Goal: Browse casually

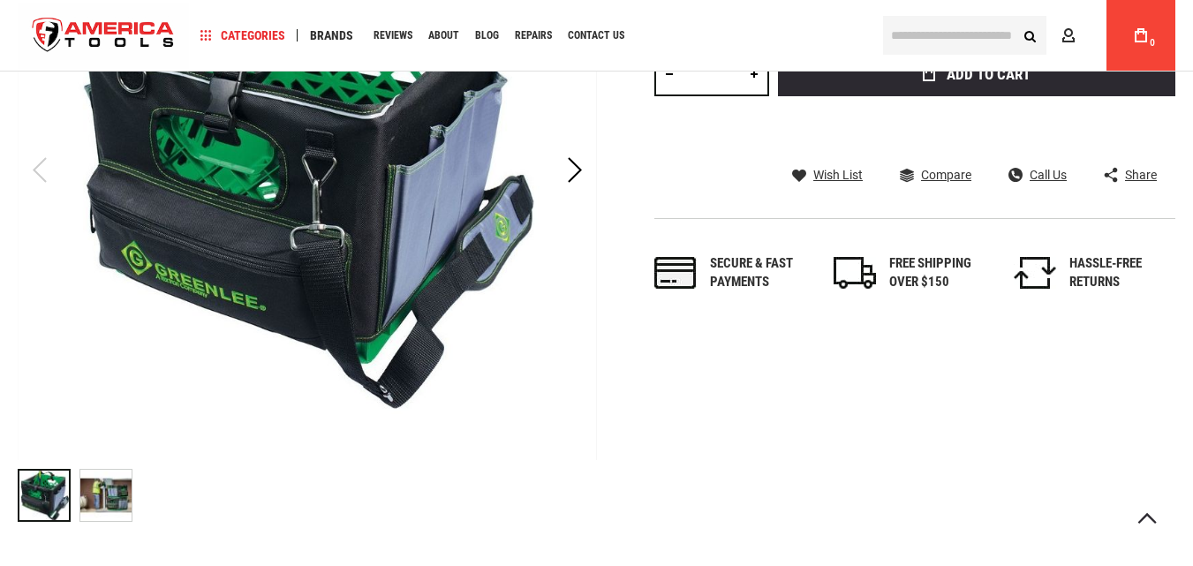
click at [108, 494] on img "GREENLEE 0158-28 CRATE COVER TOOL ORGANIZER" at bounding box center [105, 495] width 51 height 51
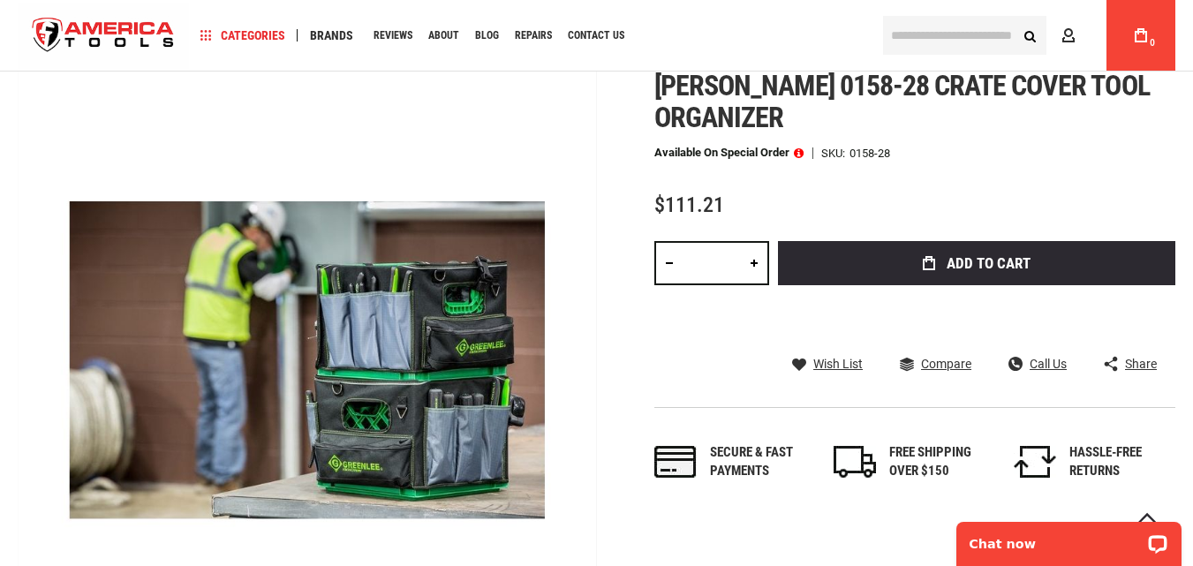
scroll to position [93, 0]
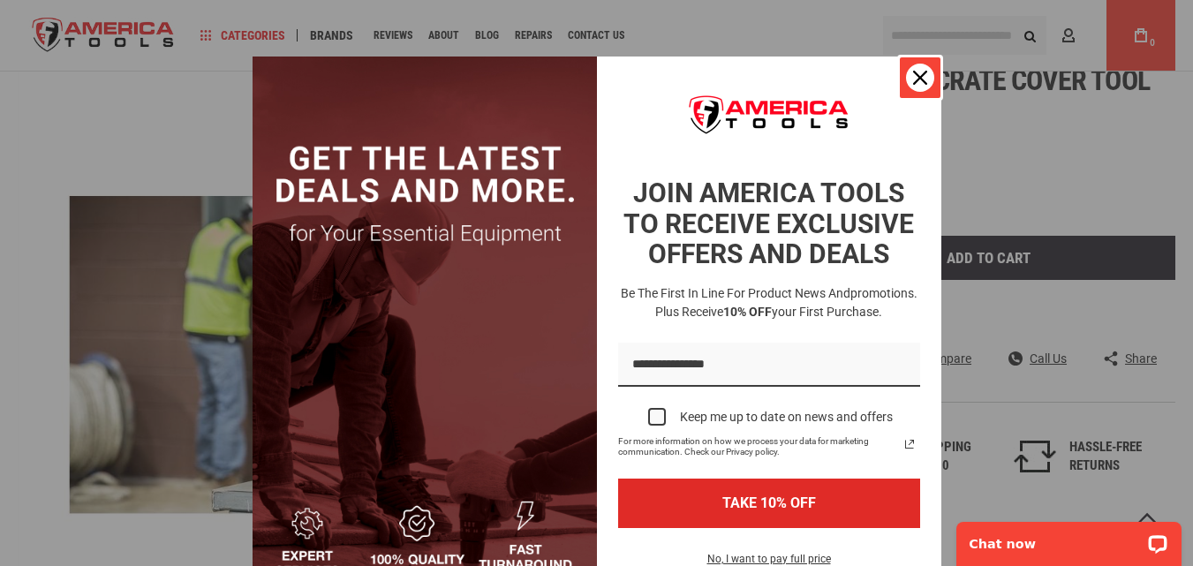
click at [918, 78] on icon "close icon" at bounding box center [920, 78] width 14 height 14
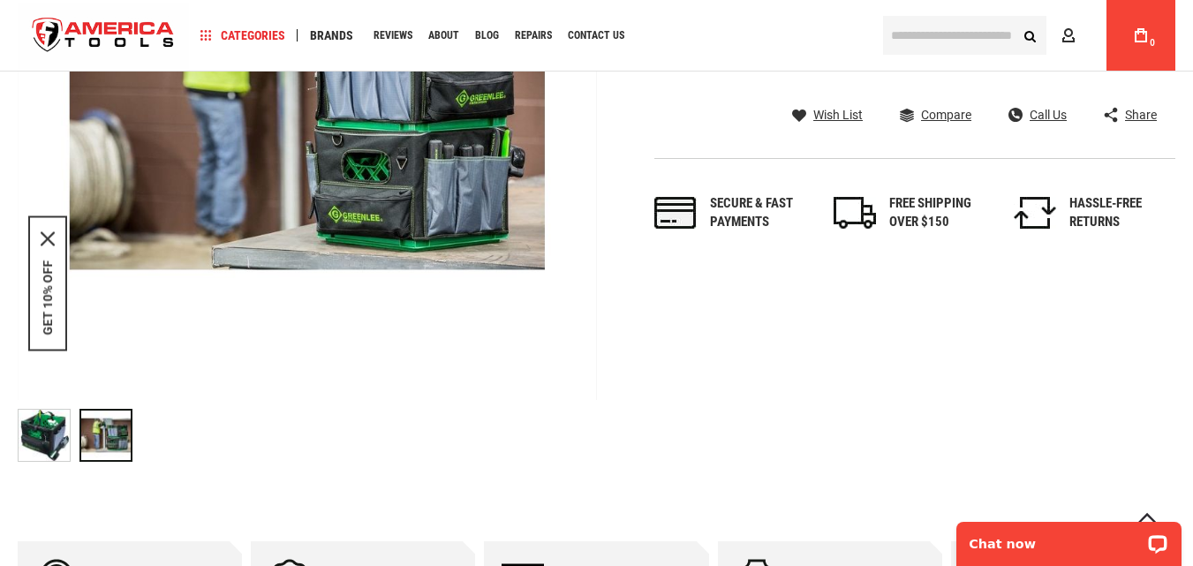
scroll to position [341, 0]
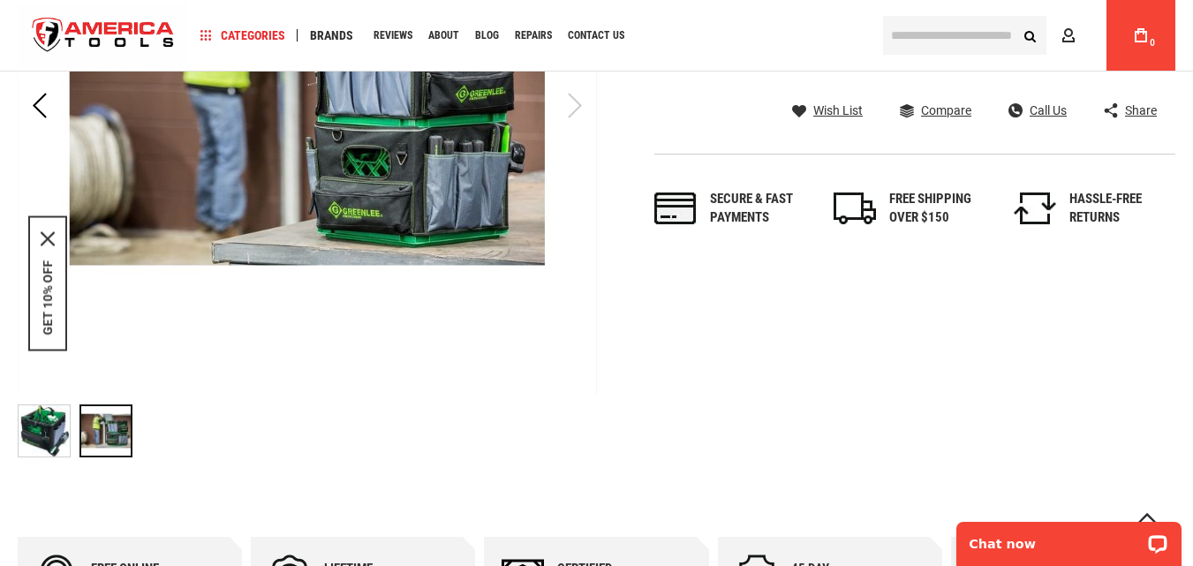
click at [41, 423] on img "GREENLEE 0158-28 CRATE COVER TOOL ORGANIZER" at bounding box center [44, 430] width 51 height 51
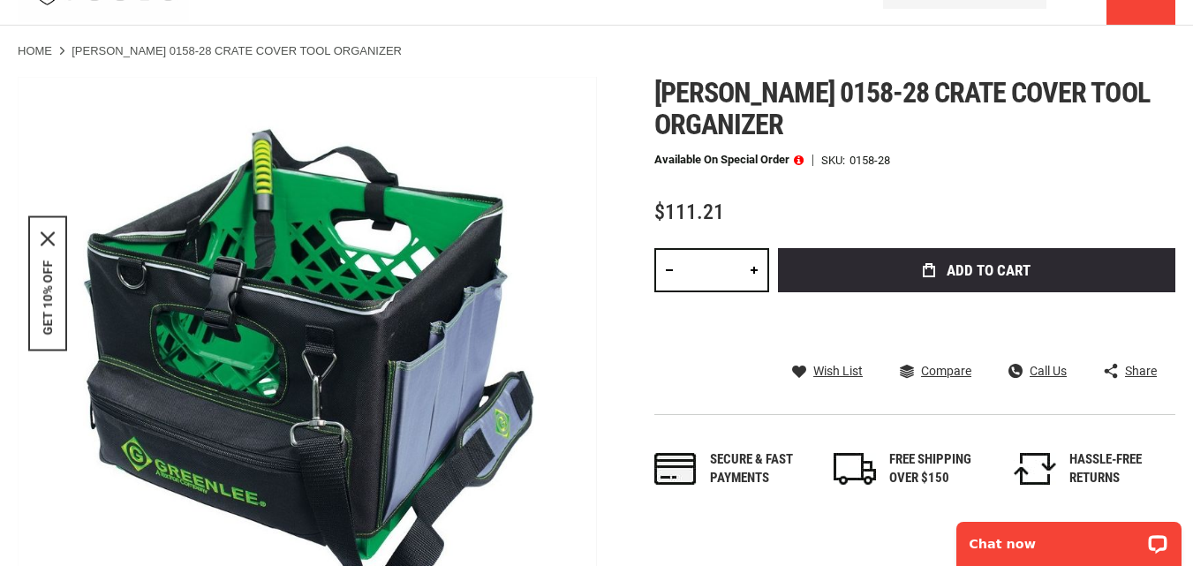
scroll to position [0, 0]
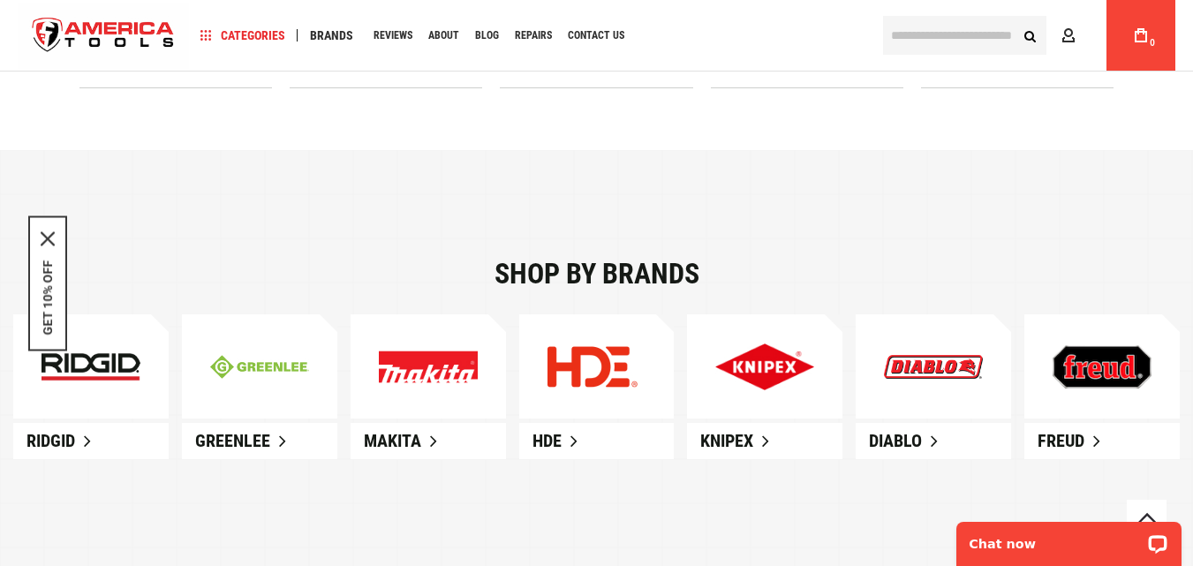
scroll to position [844, 0]
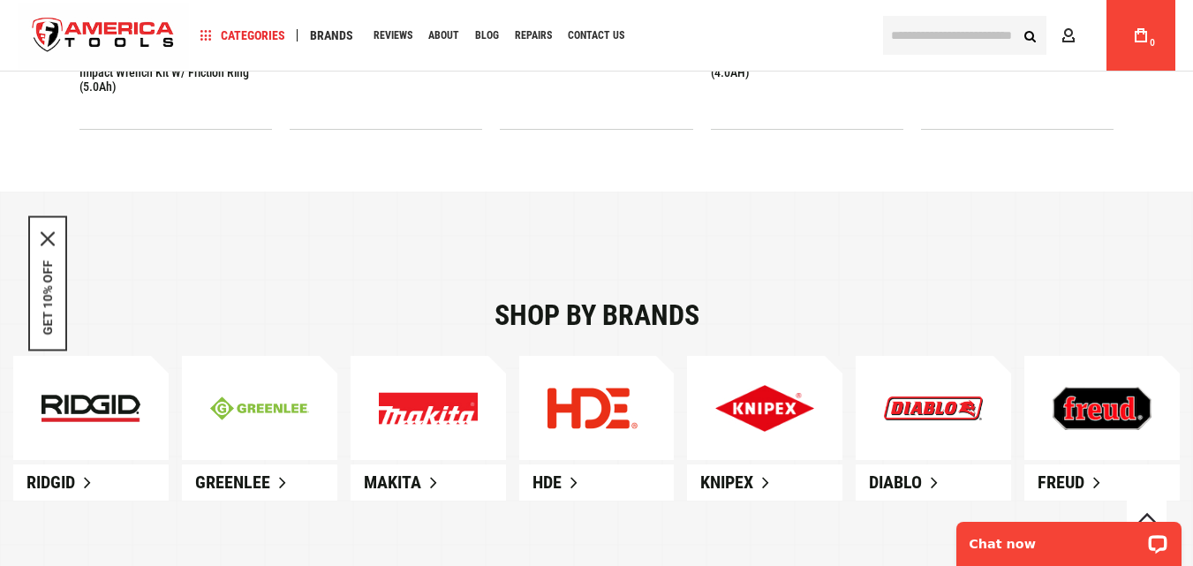
click at [271, 420] on img at bounding box center [259, 409] width 99 height 24
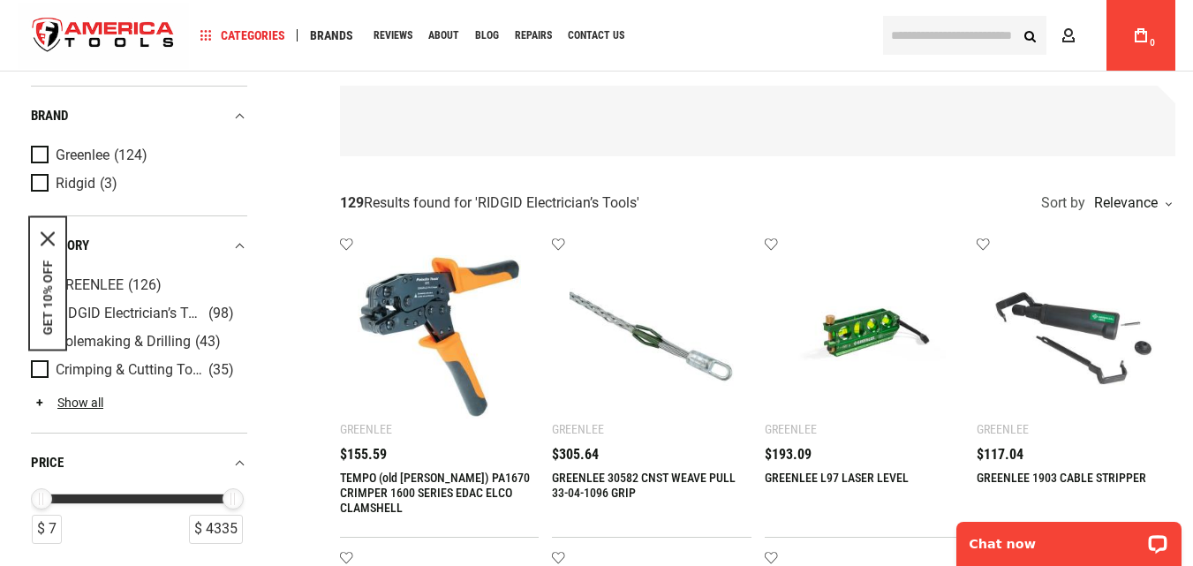
scroll to position [66, 0]
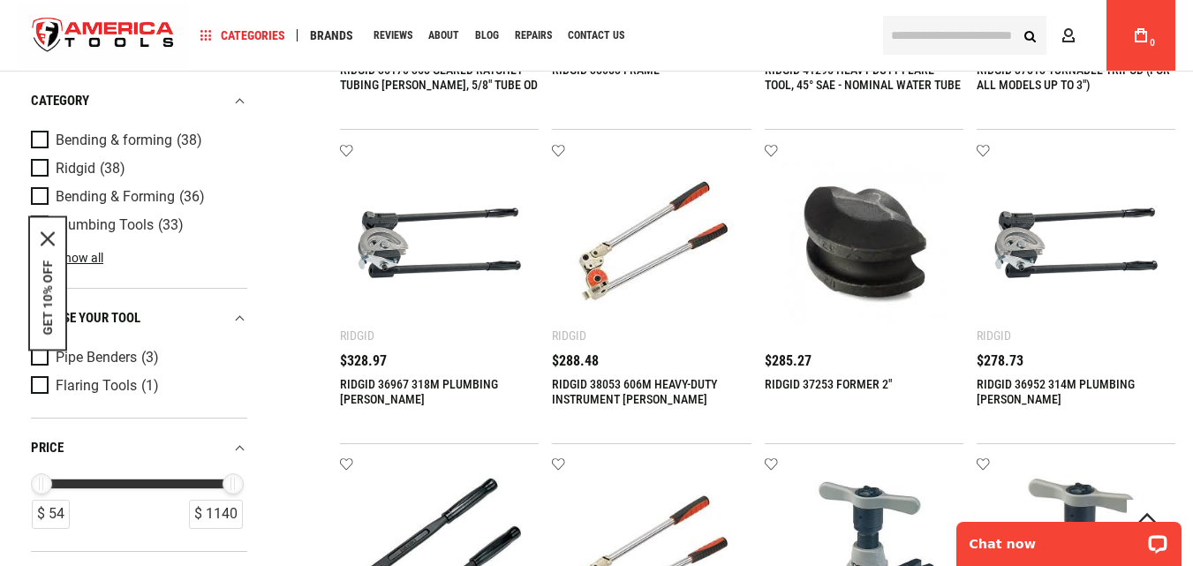
scroll to position [761, 0]
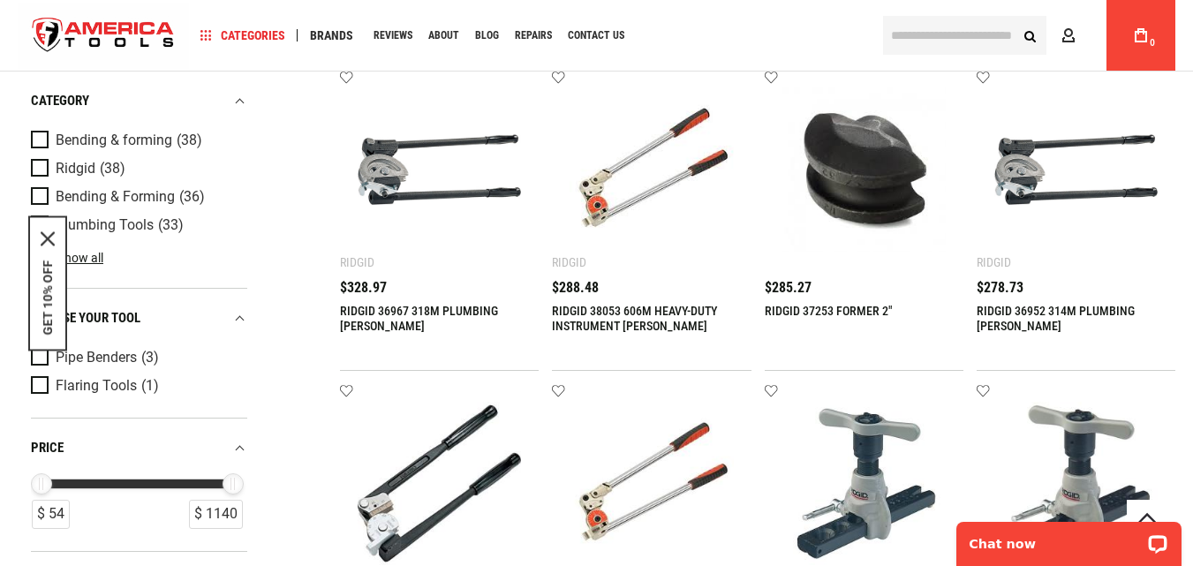
click at [648, 138] on img at bounding box center [651, 168] width 163 height 163
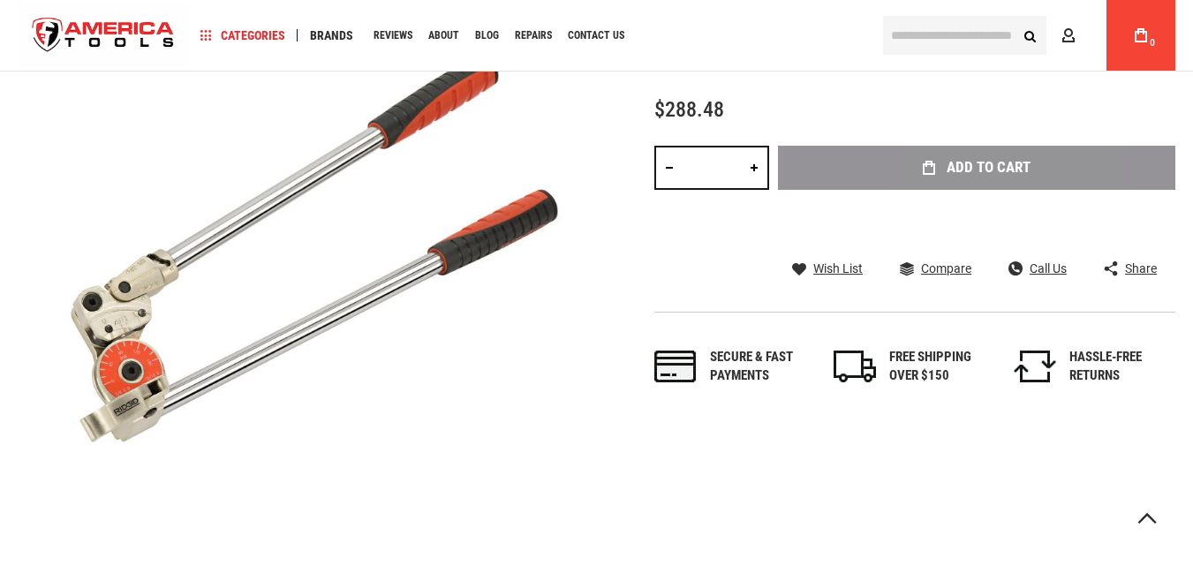
scroll to position [347, 0]
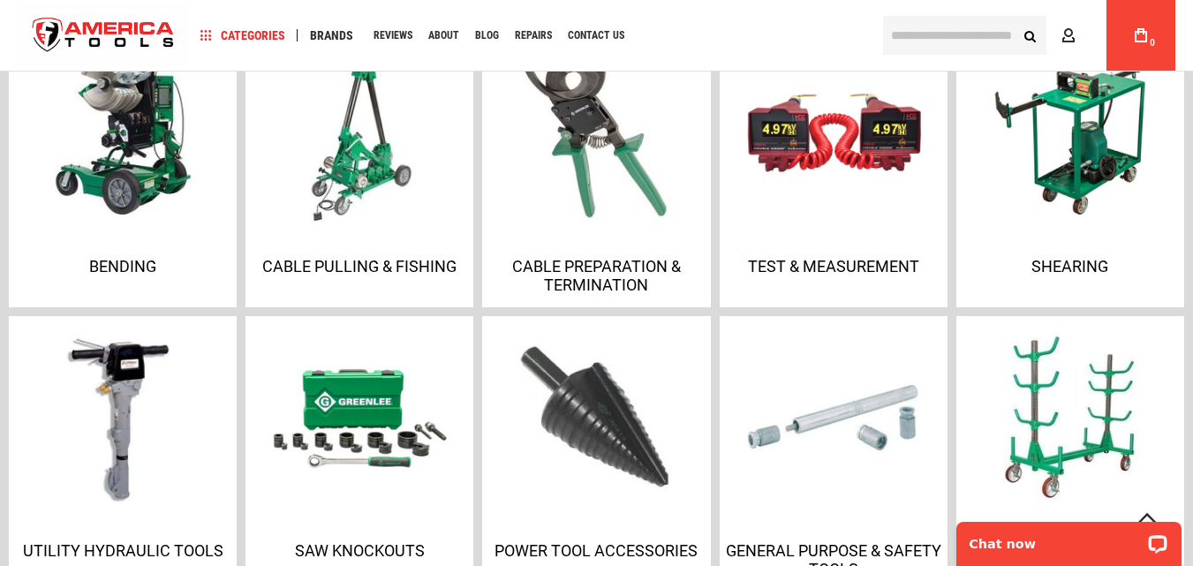
scroll to position [812, 0]
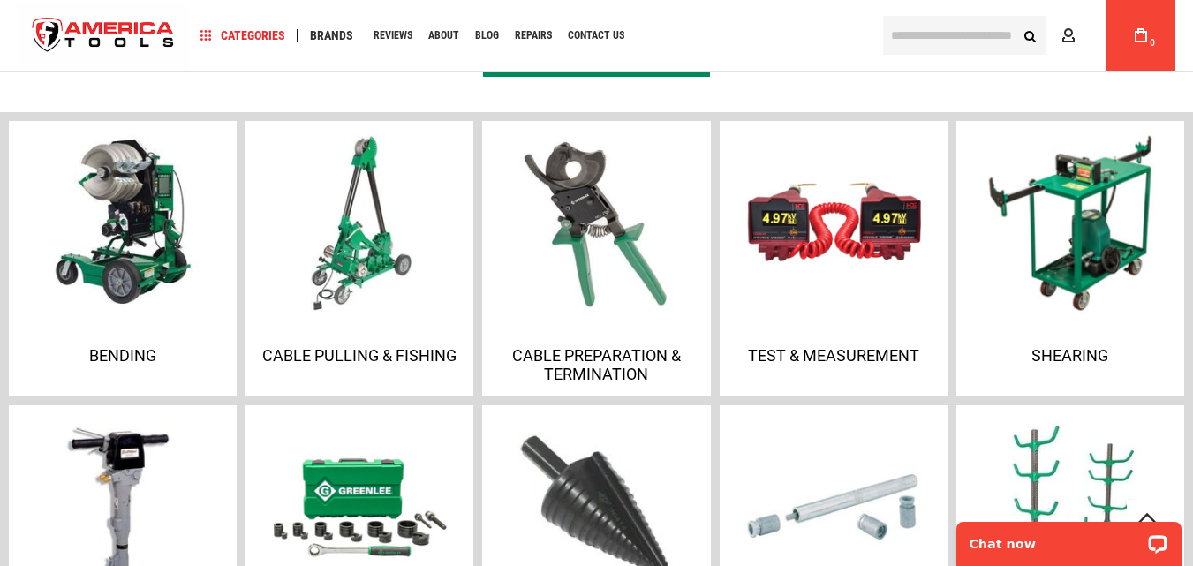
click at [1087, 225] on img at bounding box center [1070, 222] width 191 height 191
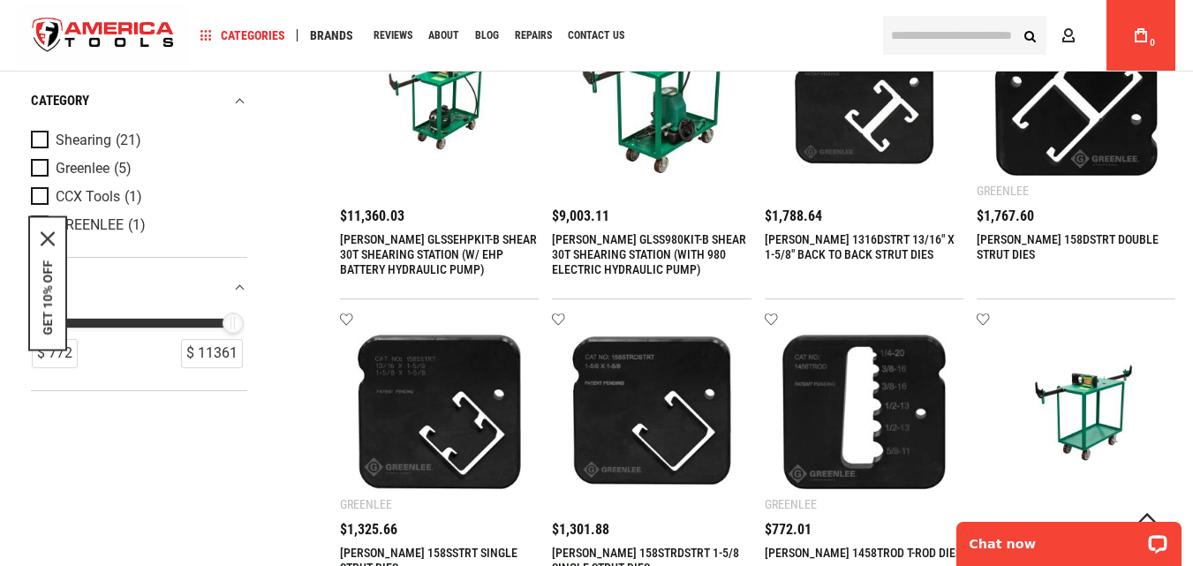
scroll to position [174, 0]
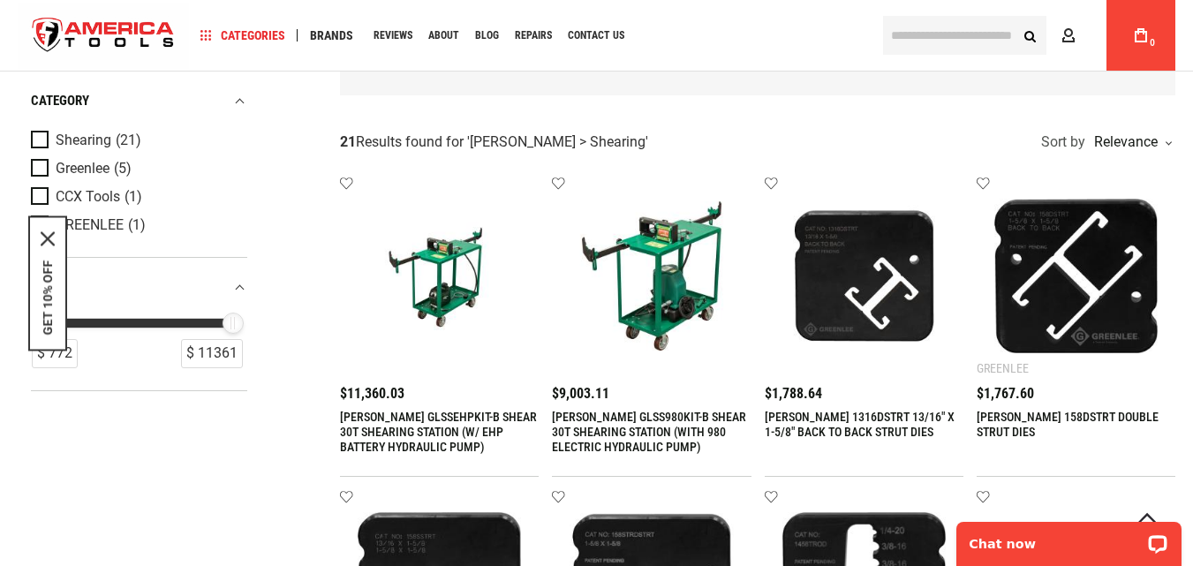
click at [603, 414] on link "[PERSON_NAME] GLSS980KIT-B SHEAR 30T SHEARING STATION (WITH 980 ELECTRIC HYDRAU…" at bounding box center [649, 432] width 194 height 44
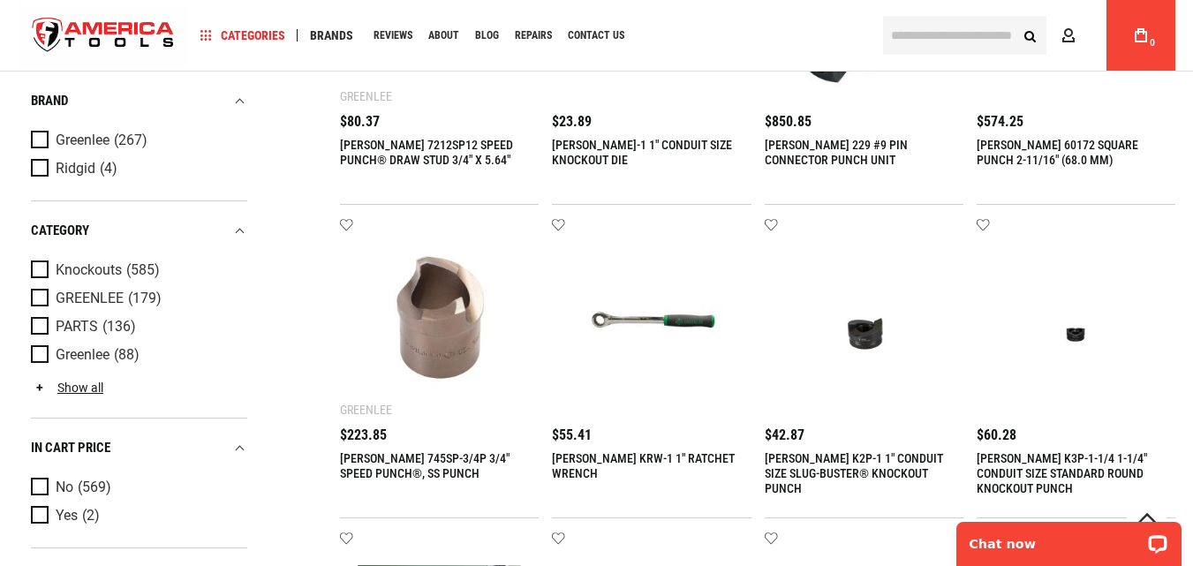
scroll to position [935, 0]
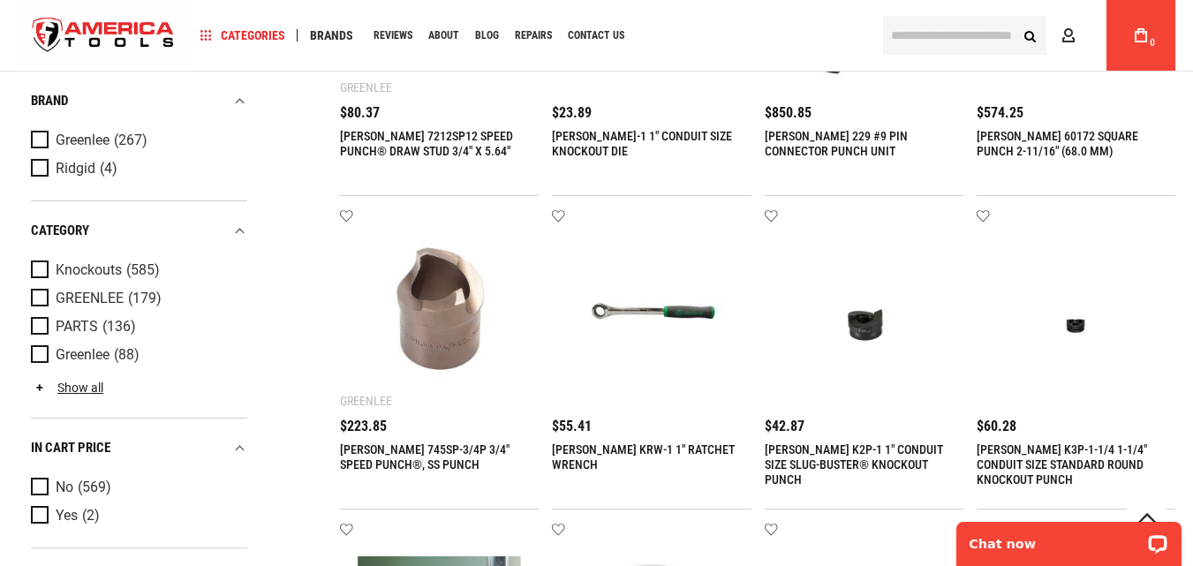
click at [631, 302] on img at bounding box center [651, 308] width 163 height 163
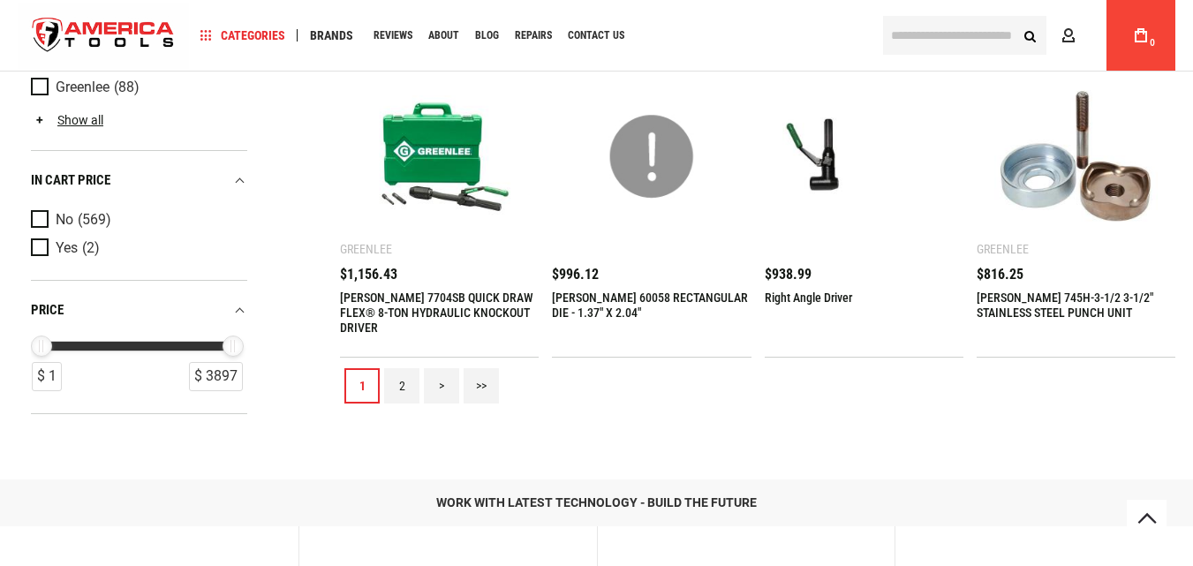
click at [449, 387] on link ">" at bounding box center [441, 385] width 35 height 35
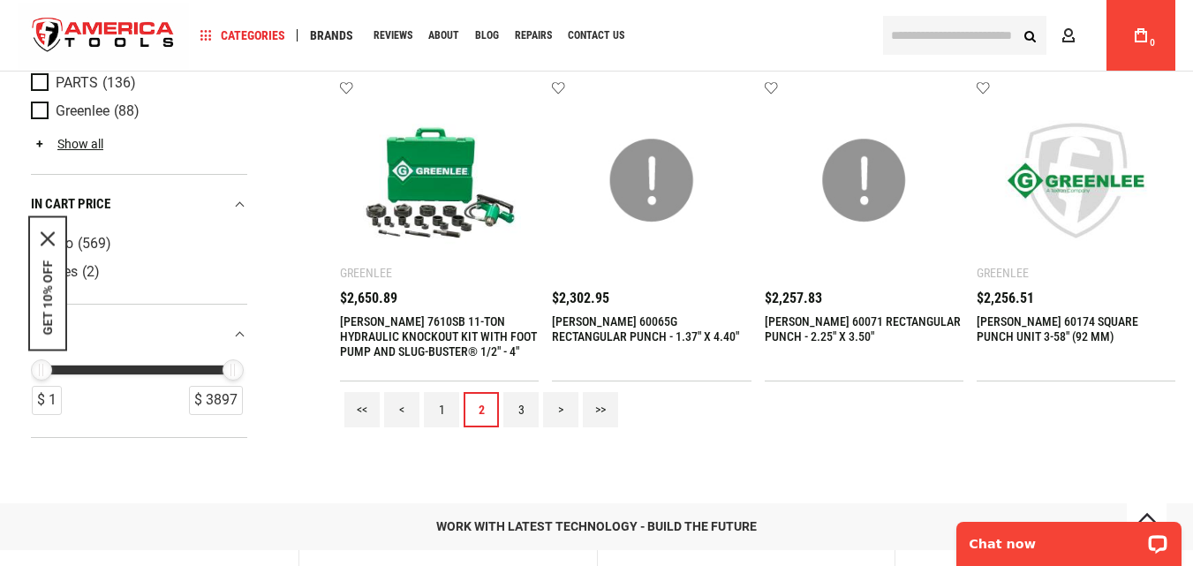
scroll to position [1678, 0]
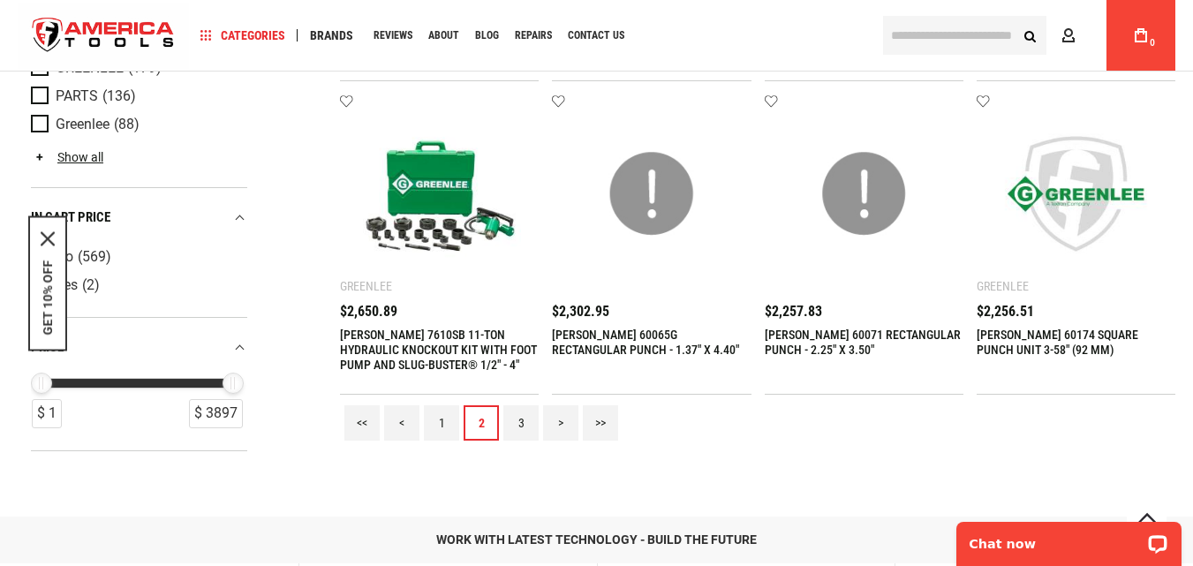
click at [557, 419] on link ">" at bounding box center [560, 422] width 35 height 35
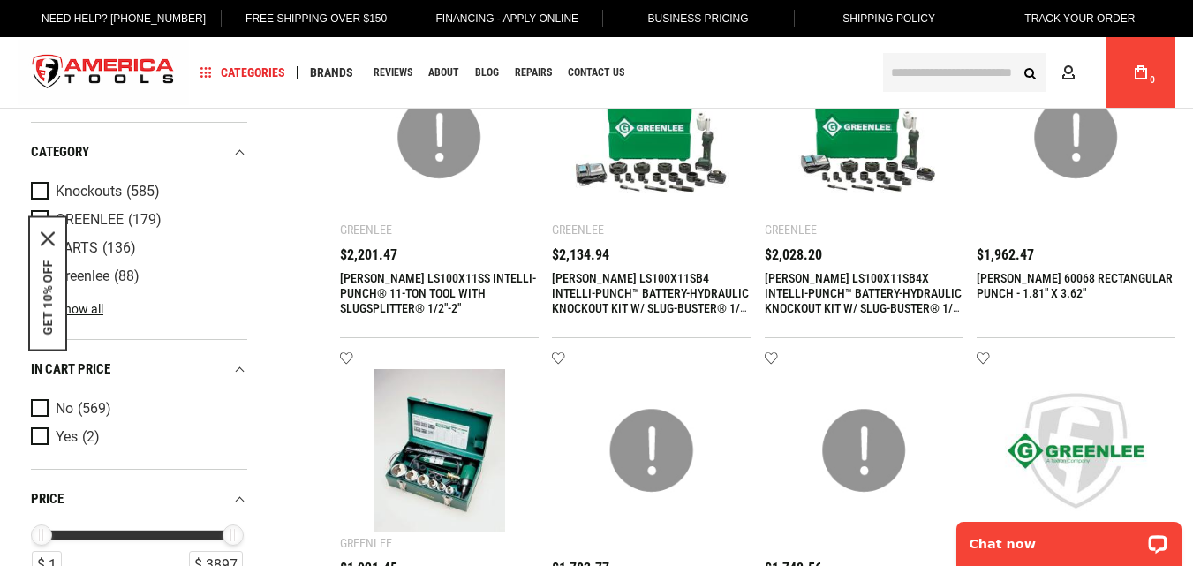
scroll to position [0, 0]
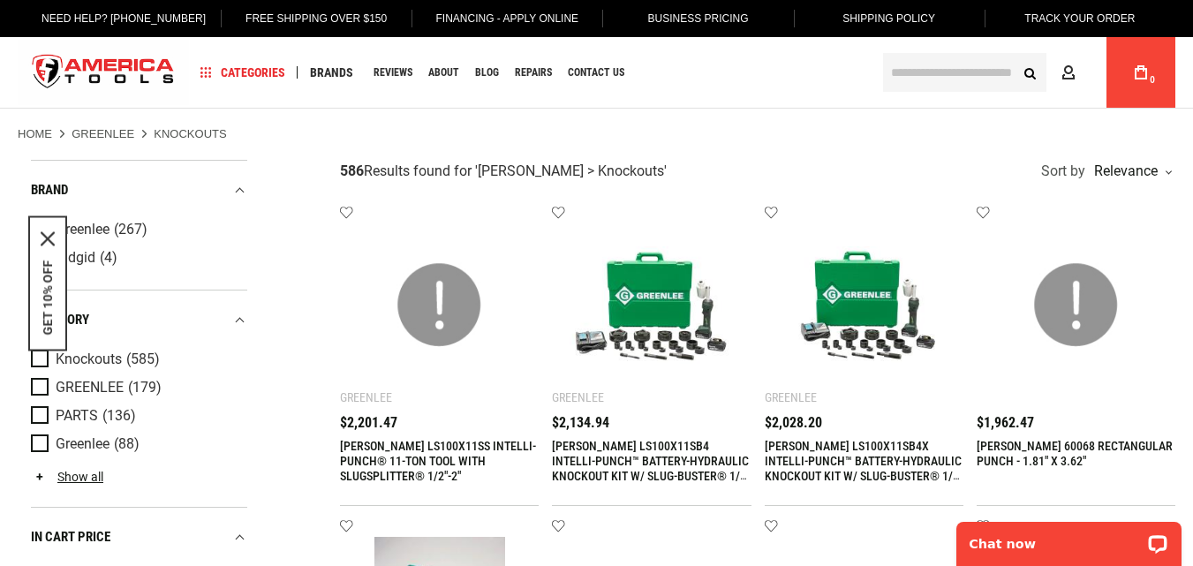
click at [117, 59] on img "store logo" at bounding box center [103, 73] width 171 height 66
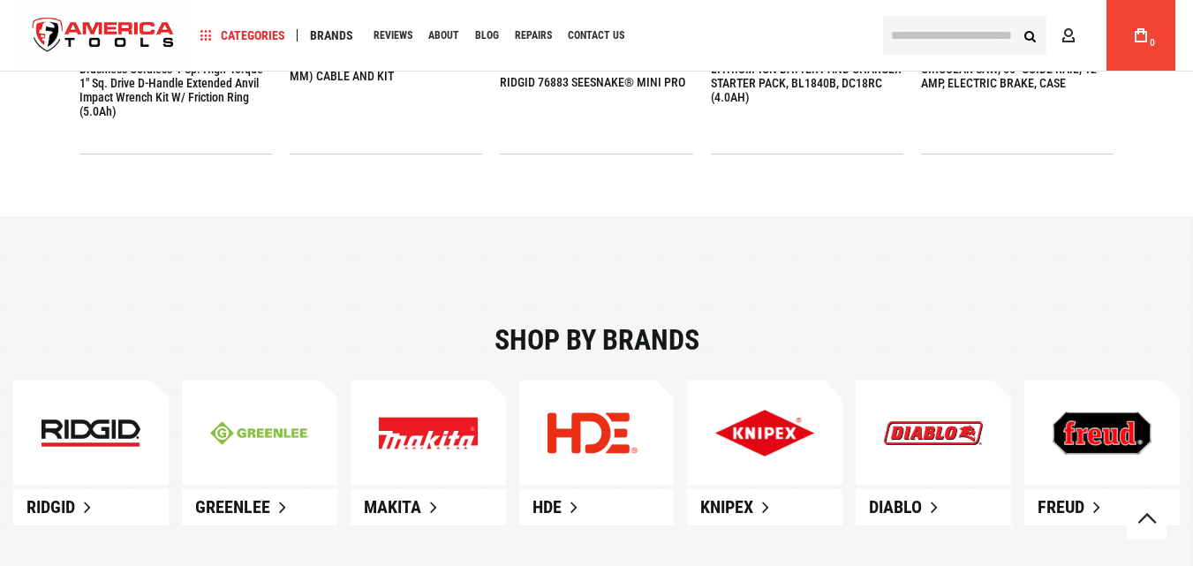
scroll to position [1079, 0]
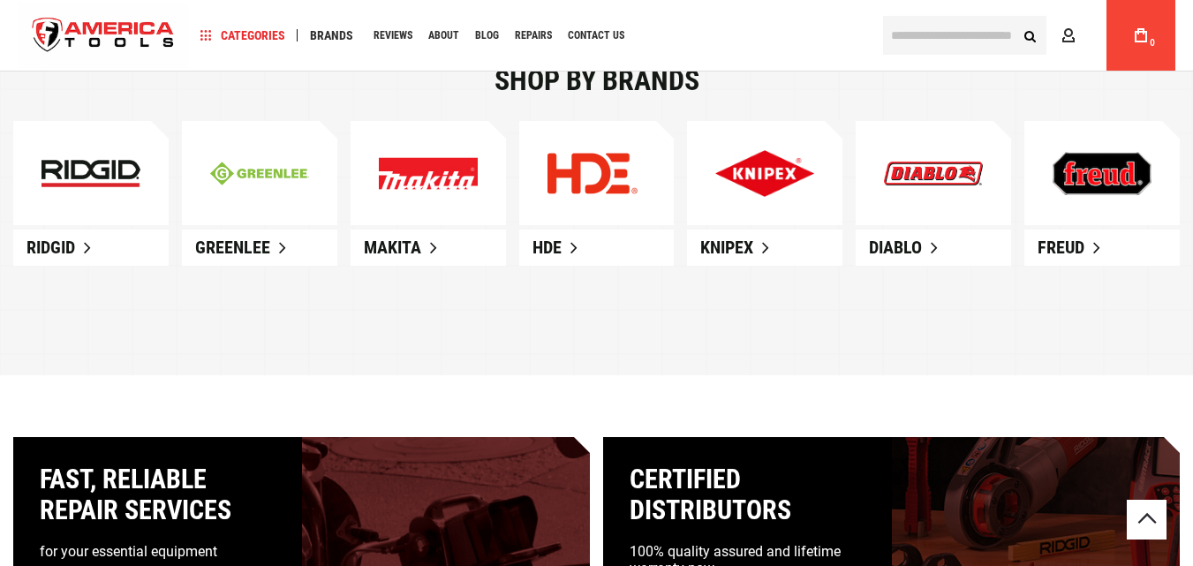
click at [772, 162] on img at bounding box center [765, 174] width 99 height 48
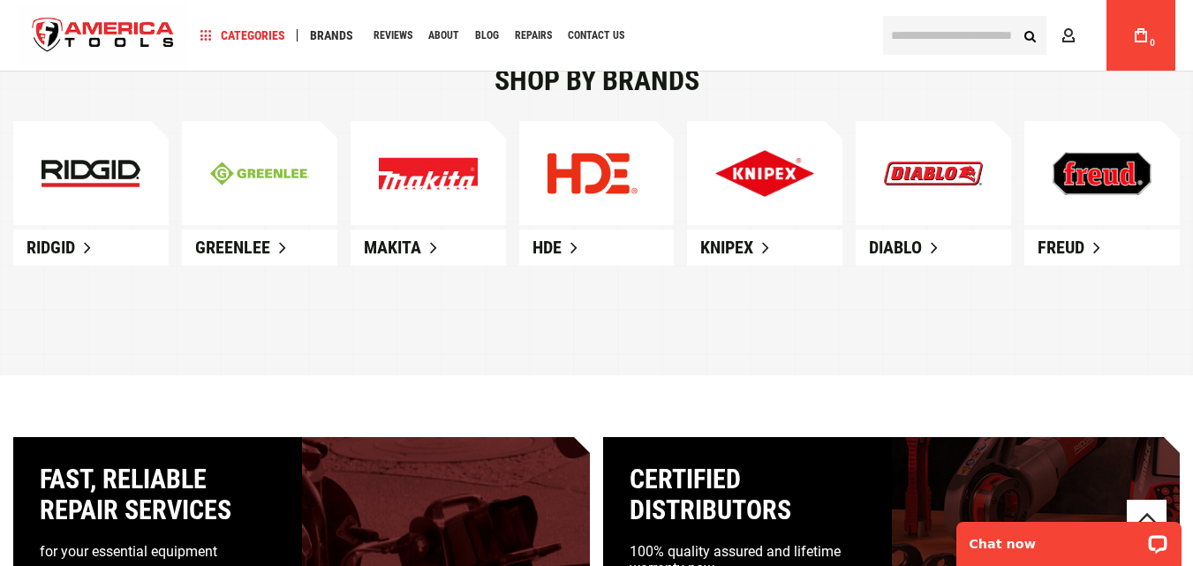
scroll to position [0, 0]
